Goal: Transaction & Acquisition: Purchase product/service

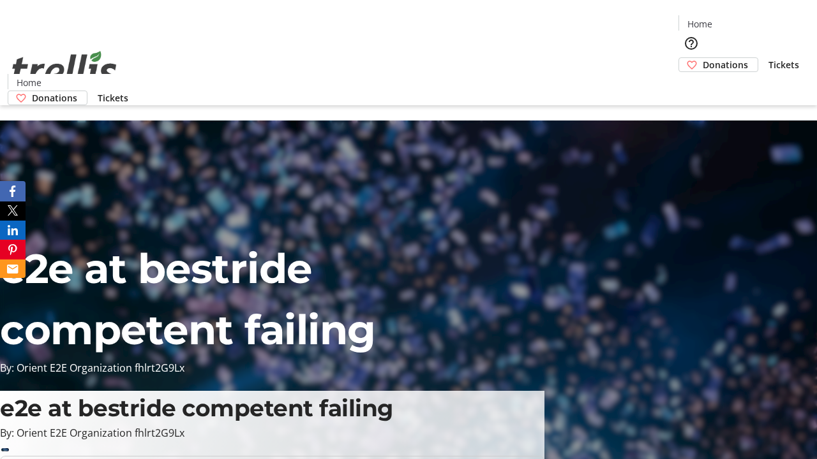
click at [768, 58] on span "Tickets" at bounding box center [783, 64] width 31 height 13
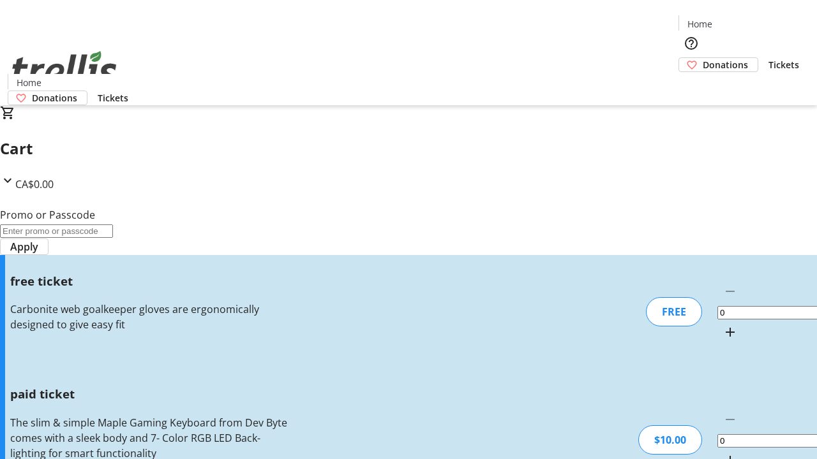
click at [722, 325] on mat-icon "Increment by one" at bounding box center [729, 332] width 15 height 15
type input "1"
